Goal: Information Seeking & Learning: Learn about a topic

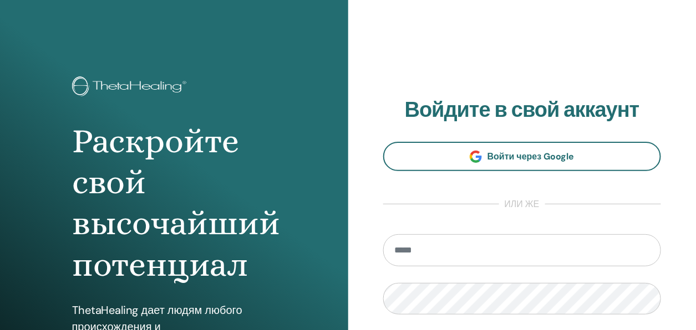
click at [421, 252] on input "email" at bounding box center [522, 251] width 278 height 32
type input "**********"
click at [418, 254] on input "email" at bounding box center [522, 251] width 278 height 32
type input "**********"
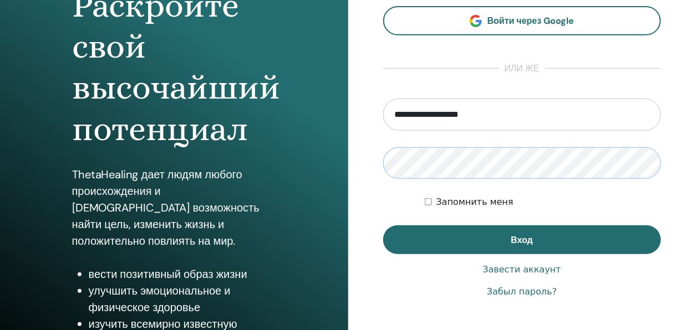
scroll to position [202, 0]
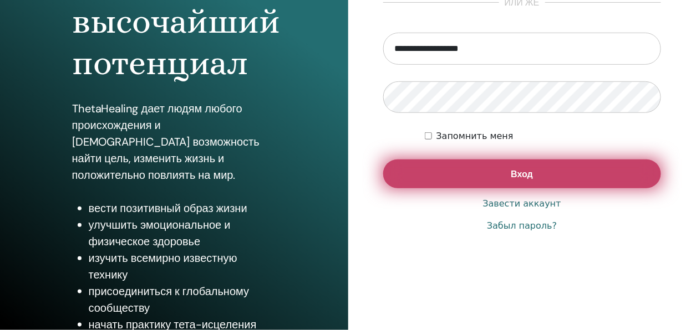
click at [515, 172] on span "Вход" at bounding box center [522, 175] width 22 height 12
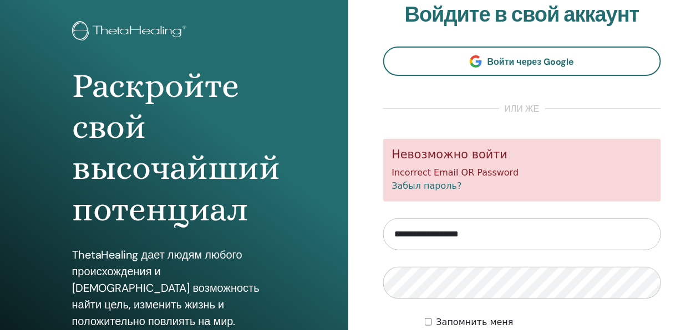
scroll to position [166, 0]
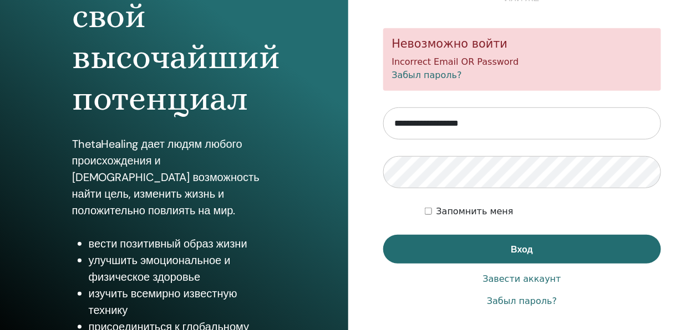
click at [526, 121] on input "**********" at bounding box center [522, 124] width 278 height 32
drag, startPoint x: 525, startPoint y: 125, endPoint x: 375, endPoint y: 114, distance: 150.1
click at [375, 114] on div "**********" at bounding box center [522, 100] width 348 height 532
drag, startPoint x: 403, startPoint y: 122, endPoint x: 576, endPoint y: 134, distance: 173.4
click at [576, 134] on input "email" at bounding box center [522, 124] width 278 height 32
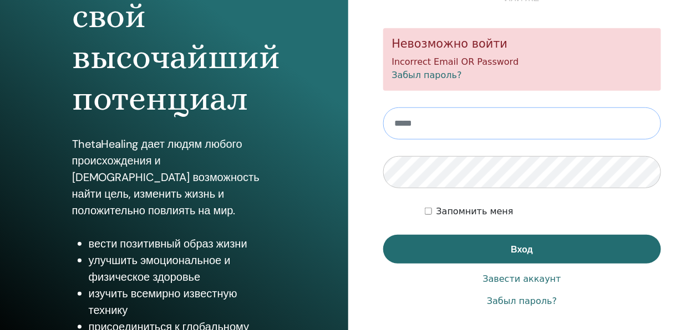
type input "**********"
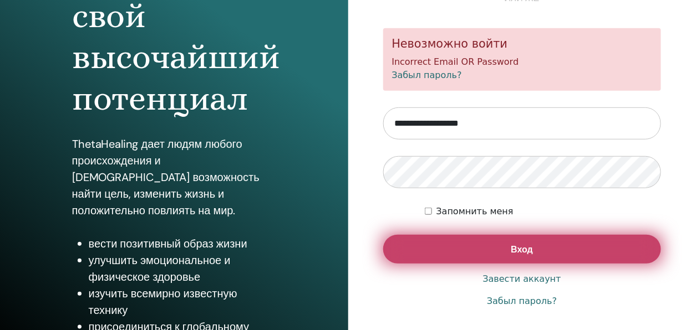
click at [520, 253] on span "Вход" at bounding box center [522, 250] width 22 height 12
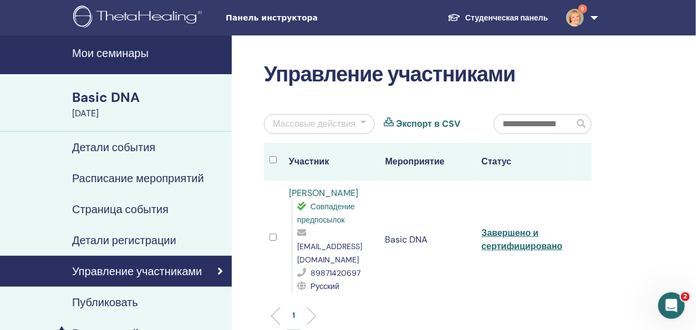
click at [494, 14] on link "Студенческая панель" at bounding box center [498, 18] width 118 height 21
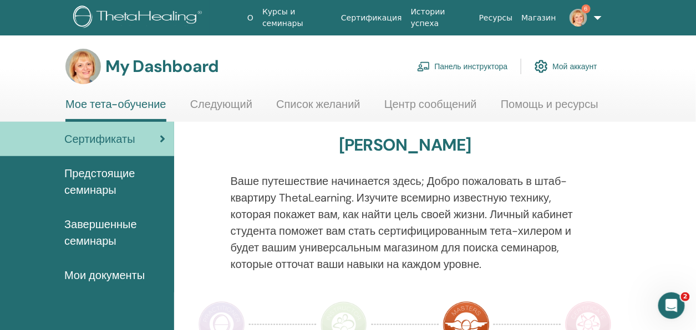
click at [579, 18] on img at bounding box center [578, 18] width 18 height 18
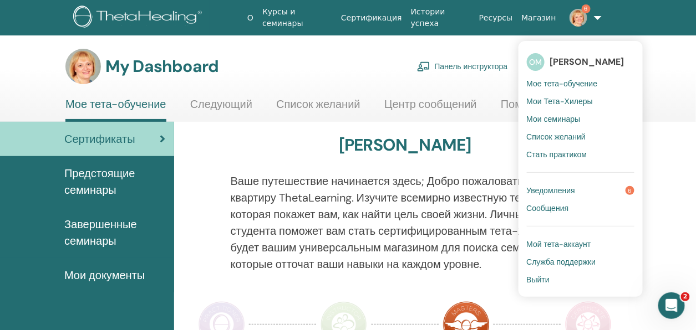
click at [551, 120] on span "Мои семинары" at bounding box center [554, 119] width 54 height 10
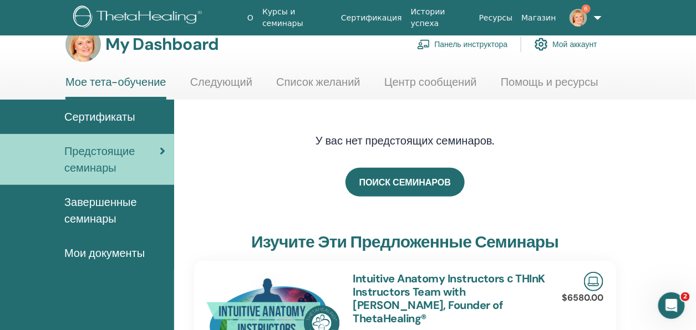
scroll to position [55, 0]
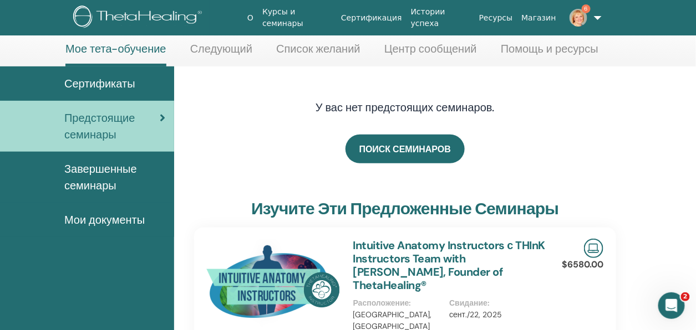
click at [101, 181] on span "Завершенные семинары" at bounding box center [114, 177] width 101 height 33
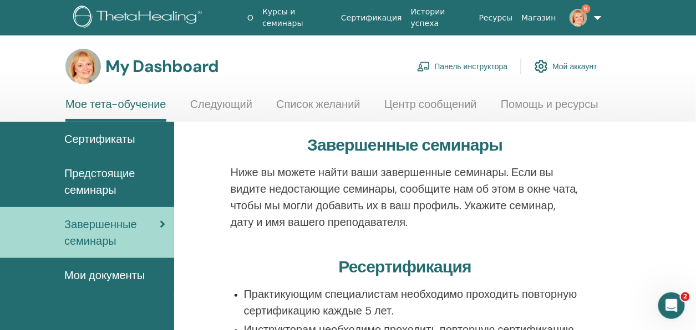
click at [113, 188] on span "Предстоящие семинары" at bounding box center [114, 181] width 101 height 33
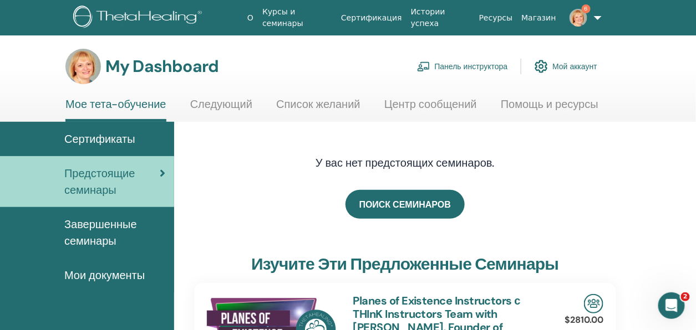
click at [334, 16] on link "Курсы и семинары" at bounding box center [297, 18] width 79 height 32
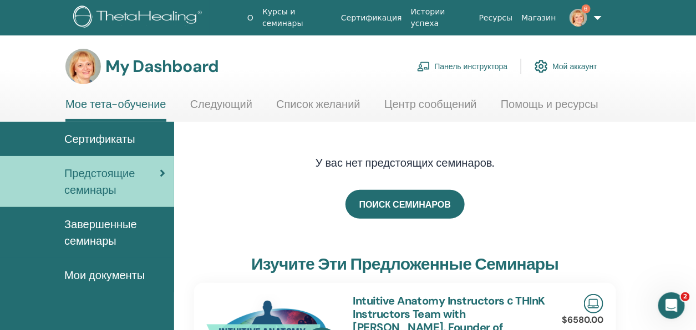
click at [385, 19] on link "Сертификация" at bounding box center [372, 18] width 70 height 21
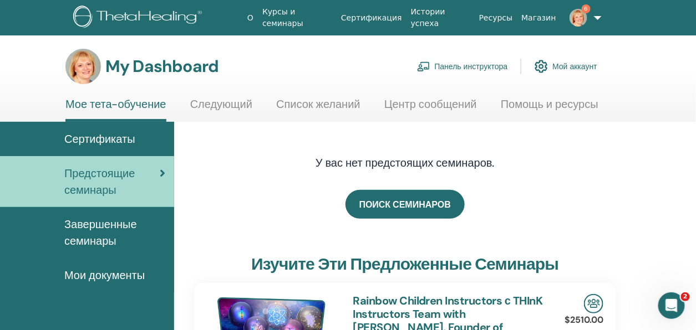
click at [126, 104] on link "Мое тета-обучение" at bounding box center [115, 110] width 101 height 24
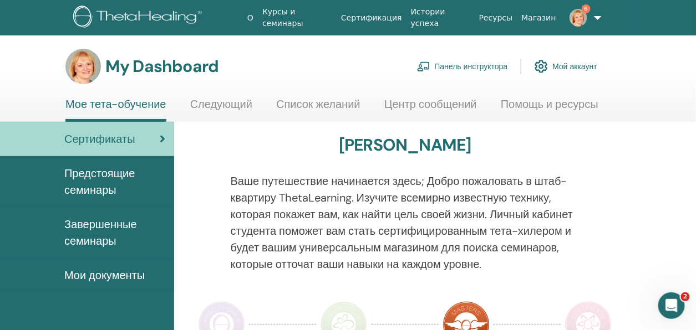
click at [87, 245] on span "Завершенные семинары" at bounding box center [114, 232] width 101 height 33
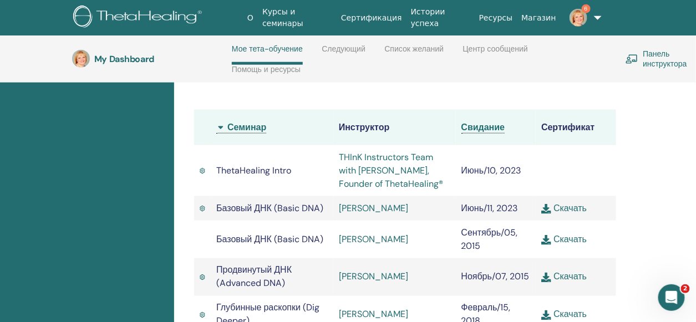
scroll to position [379, 0]
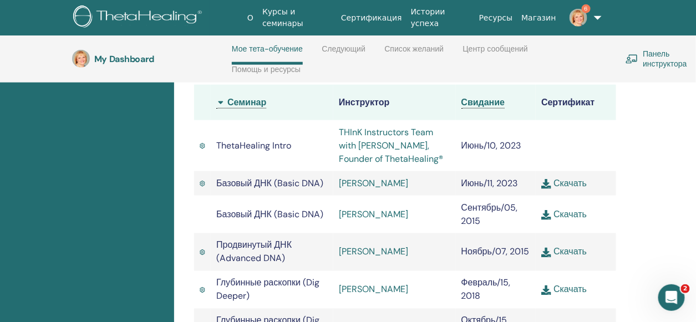
click at [547, 182] on img at bounding box center [546, 184] width 10 height 10
click at [384, 152] on link "THInK Instructors Team with Vianna Stibal, Founder of ThetaHealing®" at bounding box center [391, 145] width 104 height 38
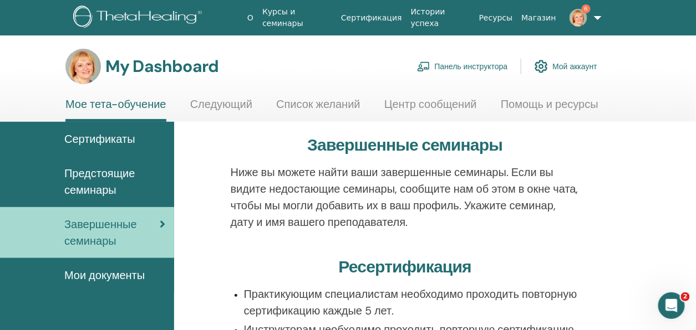
click at [595, 17] on link "6" at bounding box center [582, 17] width 42 height 35
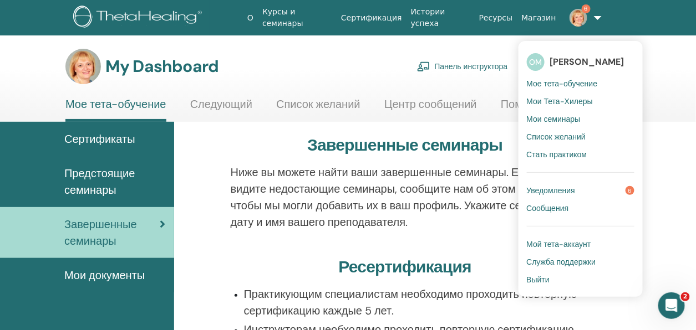
click at [550, 191] on span "Уведомления" at bounding box center [551, 191] width 49 height 10
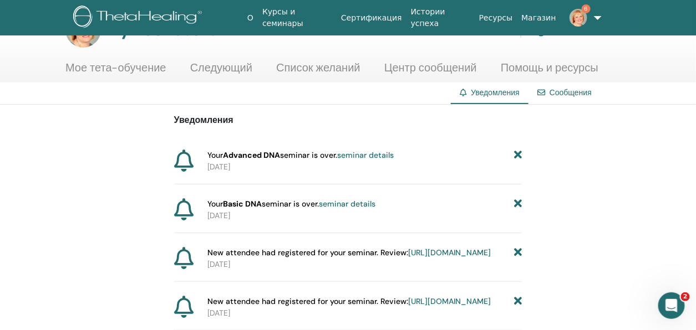
scroll to position [55, 0]
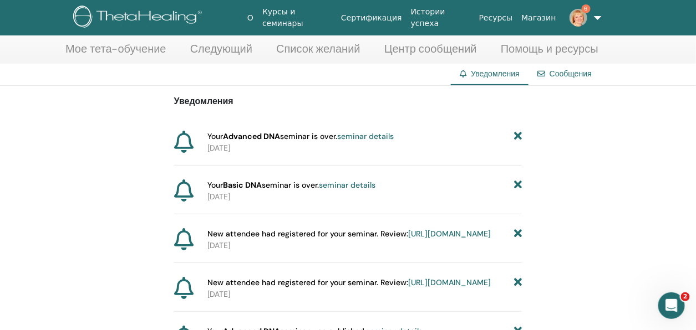
click at [228, 139] on strong "Advanced DNA" at bounding box center [251, 136] width 57 height 10
click at [393, 138] on link "seminar details" at bounding box center [365, 136] width 57 height 10
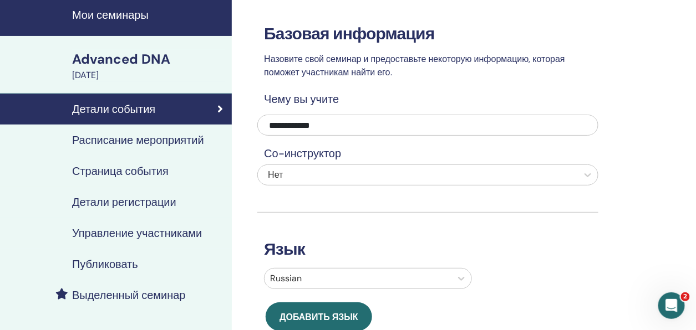
scroll to position [55, 0]
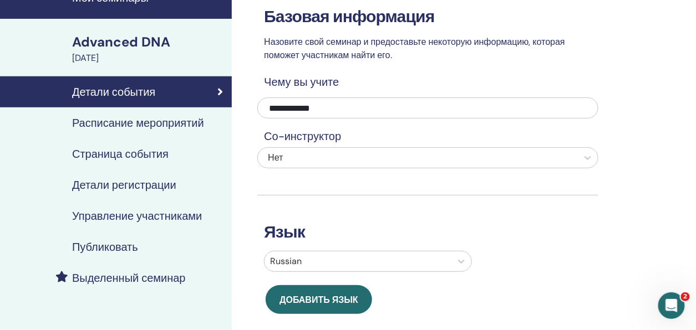
click at [116, 217] on h4 "Управление участниками" at bounding box center [137, 216] width 130 height 13
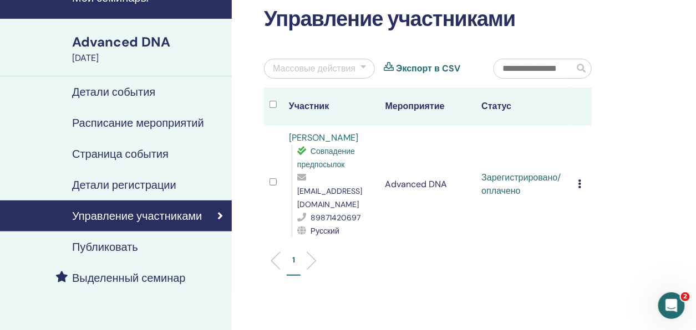
click at [578, 180] on icon at bounding box center [579, 184] width 3 height 9
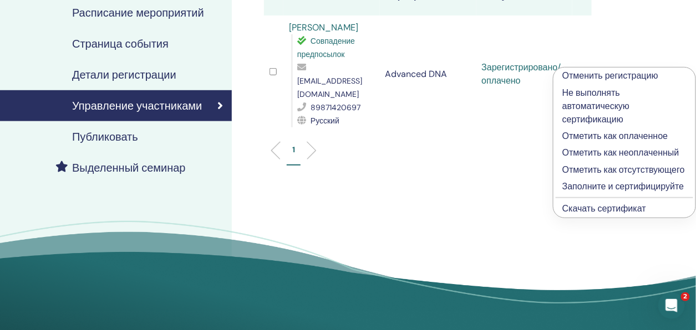
scroll to position [166, 0]
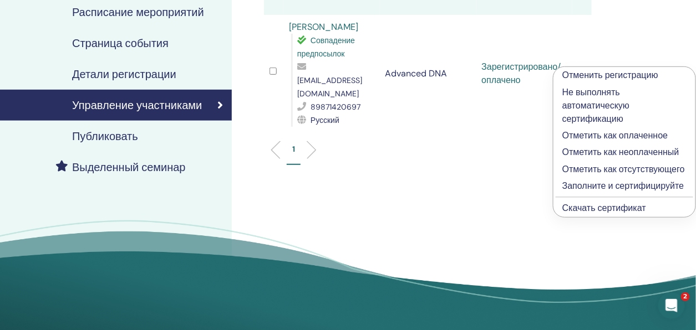
click at [586, 187] on p "Заполните и сертифицируйте" at bounding box center [624, 186] width 124 height 13
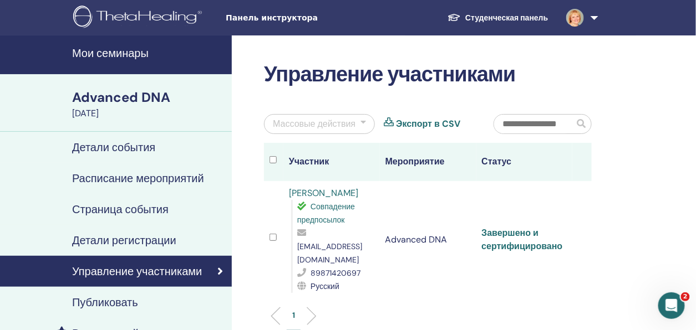
click at [517, 241] on link "Завершено и сертифицировано" at bounding box center [522, 239] width 81 height 25
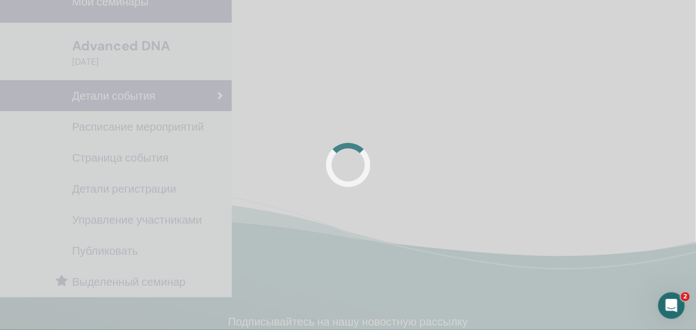
scroll to position [55, 0]
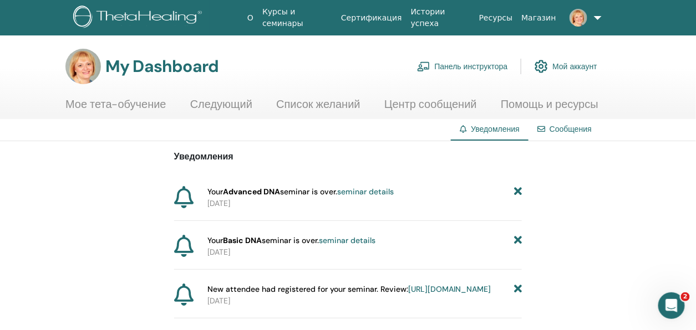
click at [393, 19] on link "Сертификация" at bounding box center [372, 18] width 70 height 21
click at [593, 18] on link at bounding box center [582, 17] width 42 height 35
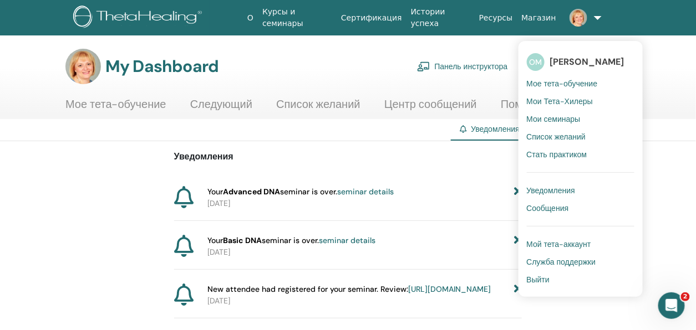
click at [552, 82] on span "Мое тета-обучение" at bounding box center [562, 84] width 71 height 10
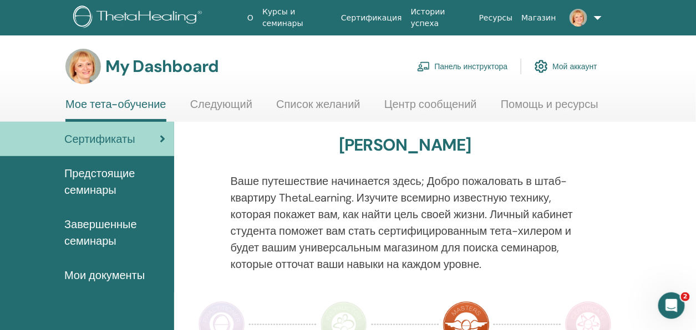
click at [114, 141] on span "Сертификаты" at bounding box center [99, 139] width 71 height 17
click at [115, 277] on span "Мои документы" at bounding box center [104, 275] width 80 height 17
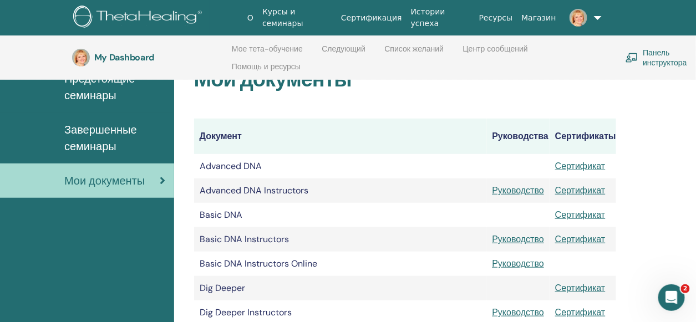
scroll to position [155, 0]
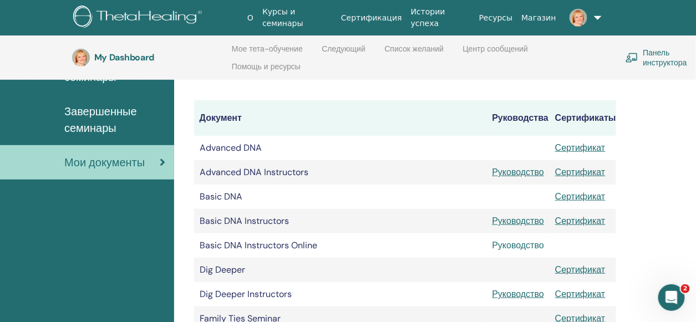
click at [528, 248] on link "Руководство" at bounding box center [518, 246] width 52 height 12
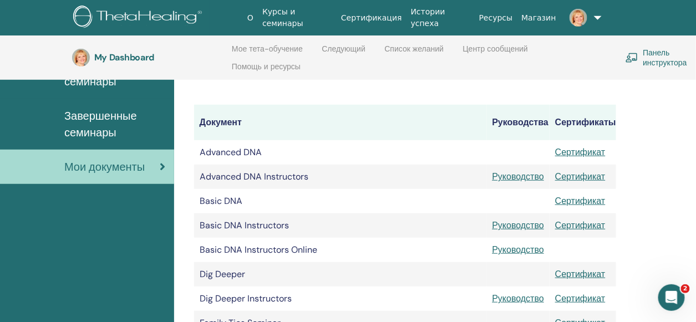
scroll to position [155, 0]
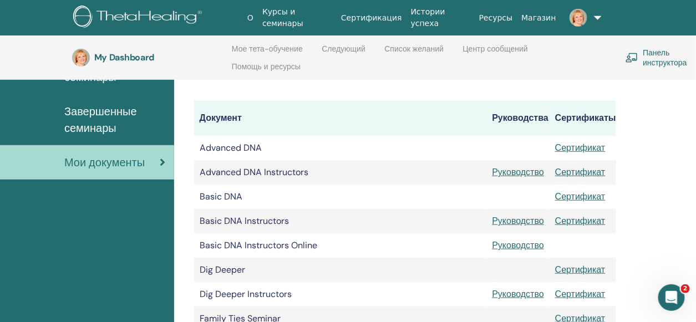
click at [261, 46] on link "Мое тета-обучение" at bounding box center [267, 53] width 71 height 18
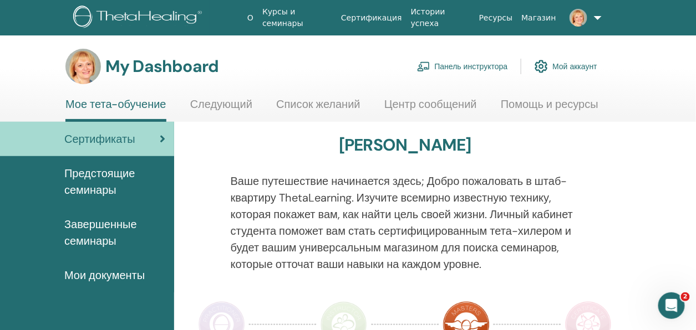
click at [104, 225] on span "Завершенные семинары" at bounding box center [114, 232] width 101 height 33
